Goal: Find specific page/section: Find specific page/section

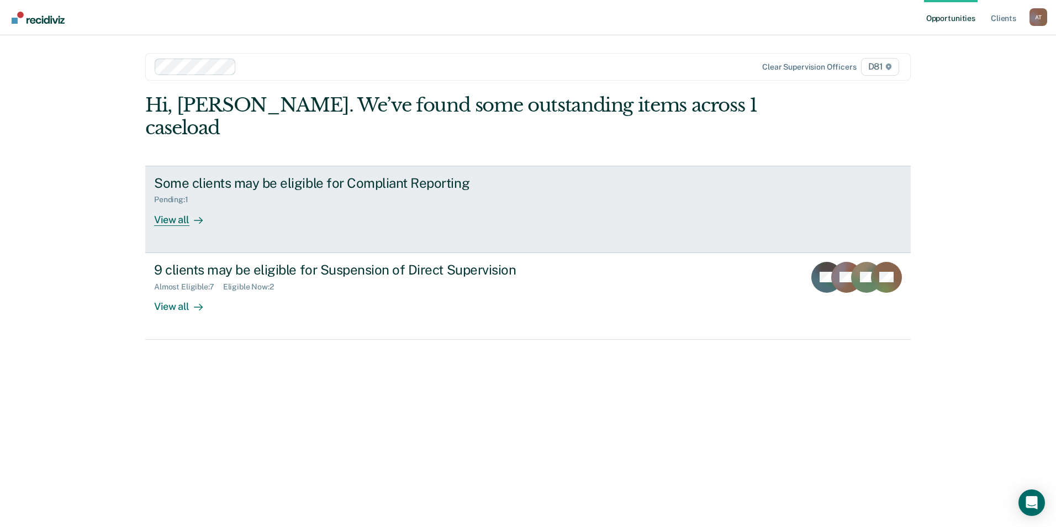
click at [182, 204] on div "View all" at bounding box center [185, 215] width 62 height 22
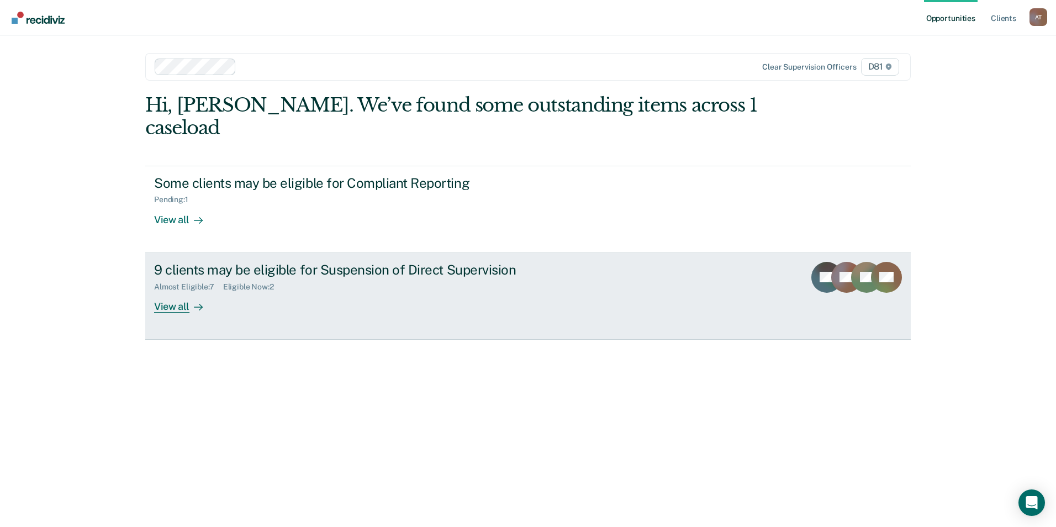
click at [176, 291] on div "View all" at bounding box center [185, 302] width 62 height 22
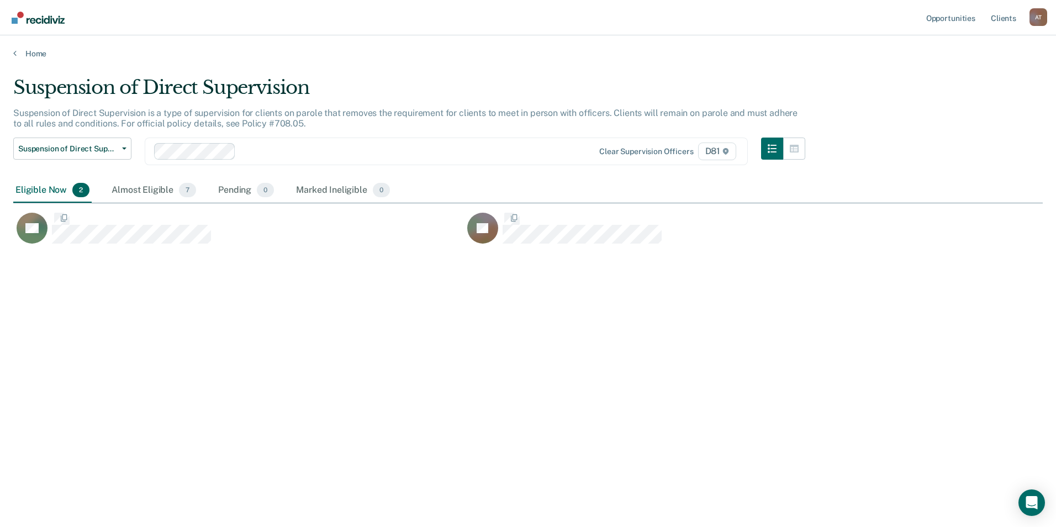
scroll to position [360, 1021]
click at [138, 196] on div "Almost Eligible 7" at bounding box center [153, 190] width 89 height 24
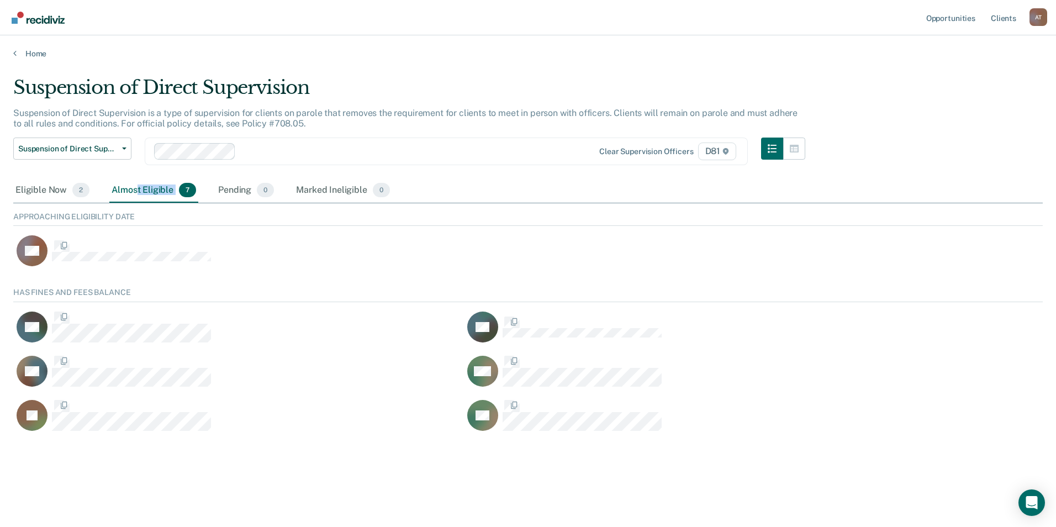
scroll to position [147, 1021]
